Goal: Find specific page/section: Find specific page/section

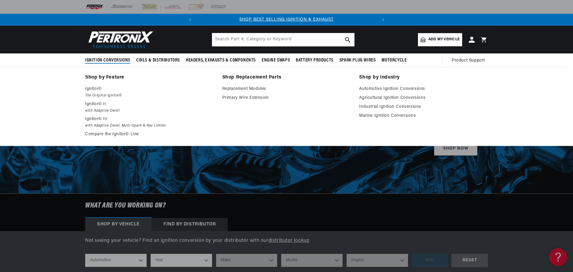
click at [120, 60] on span "Ignition Conversions" at bounding box center [107, 60] width 45 height 6
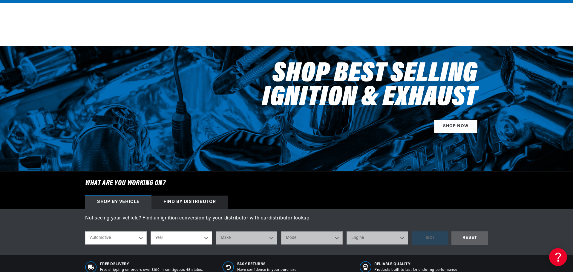
scroll to position [90, 0]
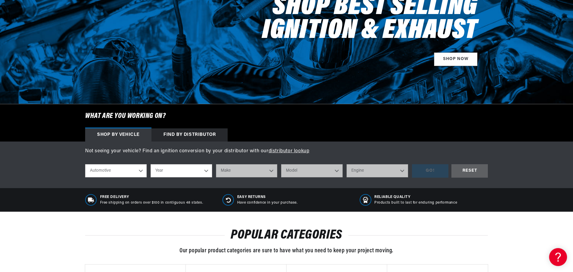
click at [137, 168] on select "Automotive Agricultural Industrial Marine Motorcycle" at bounding box center [116, 170] width 62 height 13
click at [85, 164] on select "Automotive Agricultural Industrial Marine Motorcycle" at bounding box center [116, 170] width 62 height 13
select select "Agricultural"
click at [174, 168] on select "Year [DATE] 1965 1964 1960 1959 1958 1957 1939 1938 1937" at bounding box center [182, 170] width 62 height 13
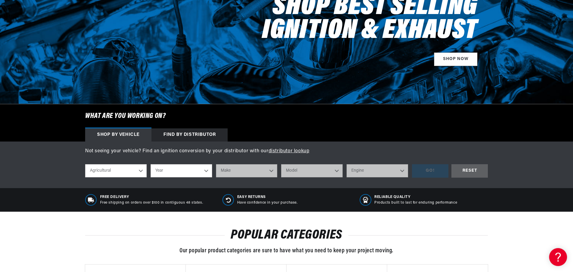
select select "1970"
click at [151, 164] on select "Year [DATE] 1965 1964 1960 1959 1958 1957 1939 1938 1937" at bounding box center [182, 170] width 62 height 13
select select "1970"
click at [237, 169] on select "Make International Harvester" at bounding box center [247, 170] width 62 height 13
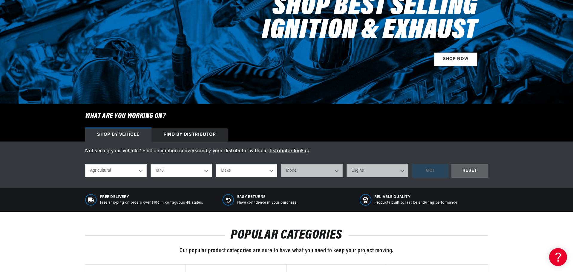
click at [239, 171] on select "Make International Harvester" at bounding box center [247, 170] width 62 height 13
click at [167, 170] on select "1970 1965 1964 1960 1959 1958 1957 1939 1938 1937" at bounding box center [182, 170] width 62 height 13
click at [281, 152] on link "distributor lookup" at bounding box center [289, 151] width 41 height 5
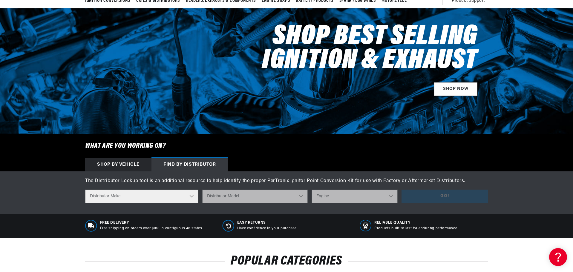
click at [144, 191] on select "Distributor Make Accel [PERSON_NAME] Autolite Bosch Century Chrysler Clark Colt…" at bounding box center [141, 196] width 113 height 13
select select "Prestolite"
click at [85, 190] on select "Distributor Make Accel [PERSON_NAME] Autolite Bosch Century Chrysler Clark Colt…" at bounding box center [141, 196] width 113 height 13
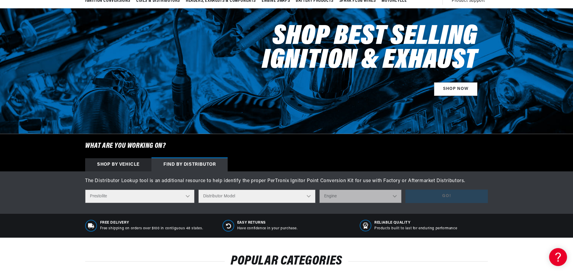
scroll to position [0, 181]
click at [238, 192] on select "Distributor Model 980902 981080 982320 107298 C91 491348-C91 IAD-4008 IAD-4012 …" at bounding box center [256, 196] width 117 height 13
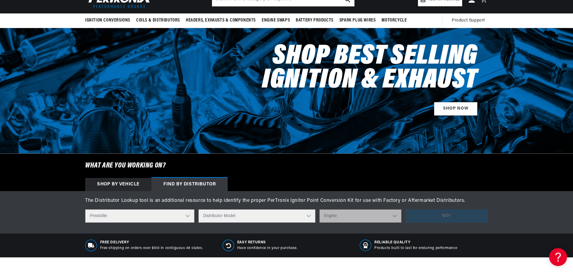
scroll to position [0, 0]
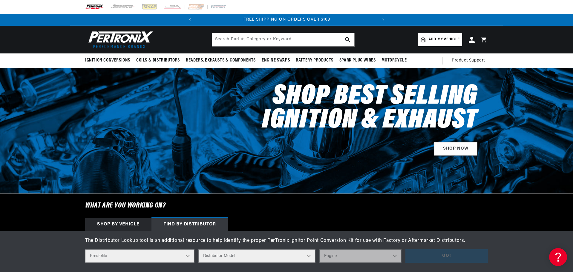
click at [91, 4] on img at bounding box center [94, 7] width 19 height 7
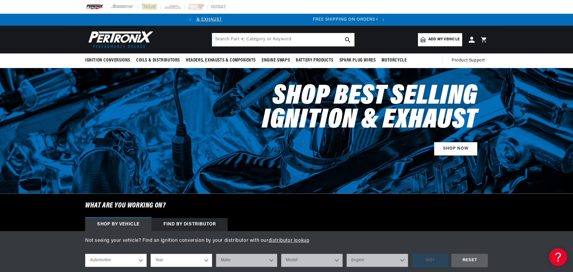
scroll to position [0, 173]
